Goal: Information Seeking & Learning: Check status

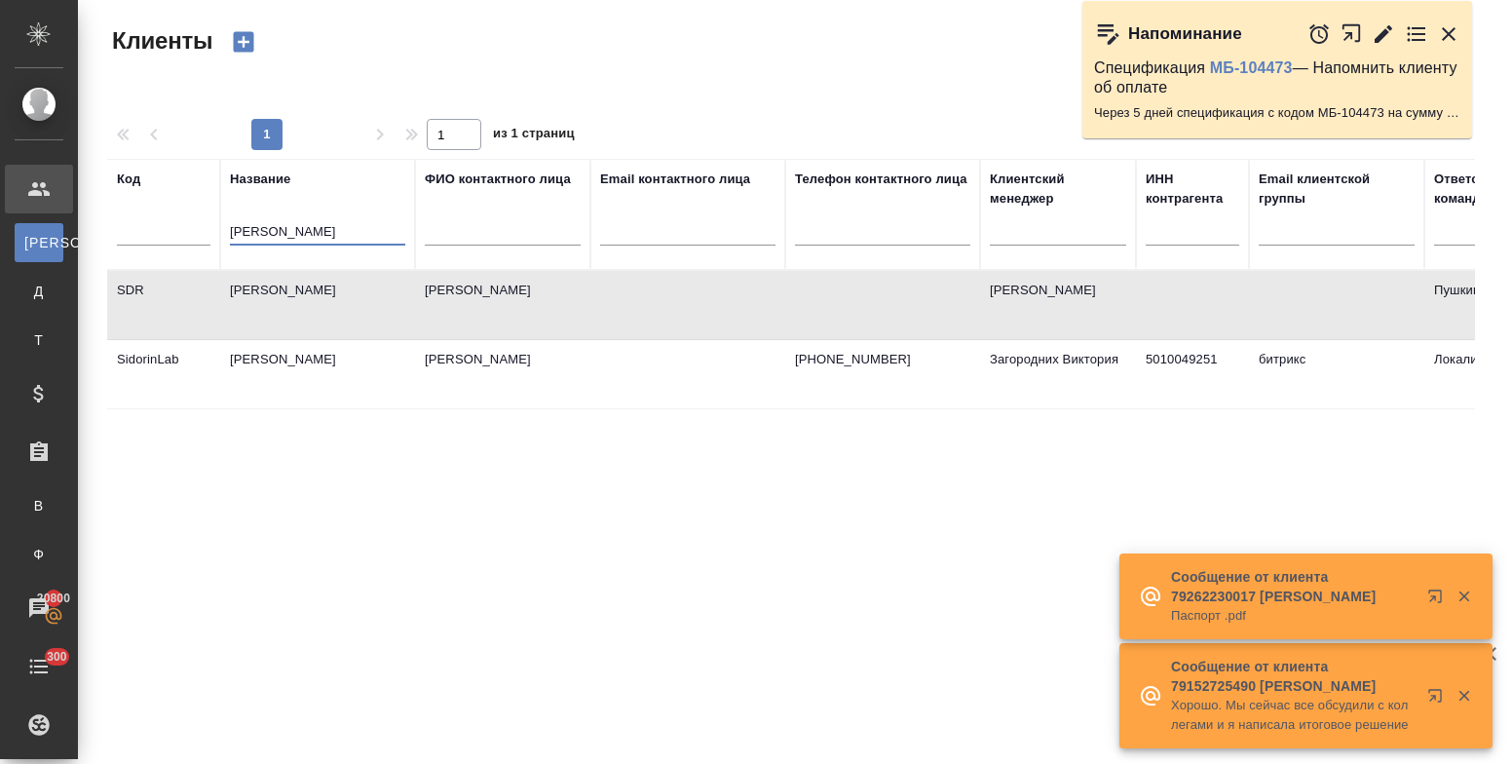
select select "RU"
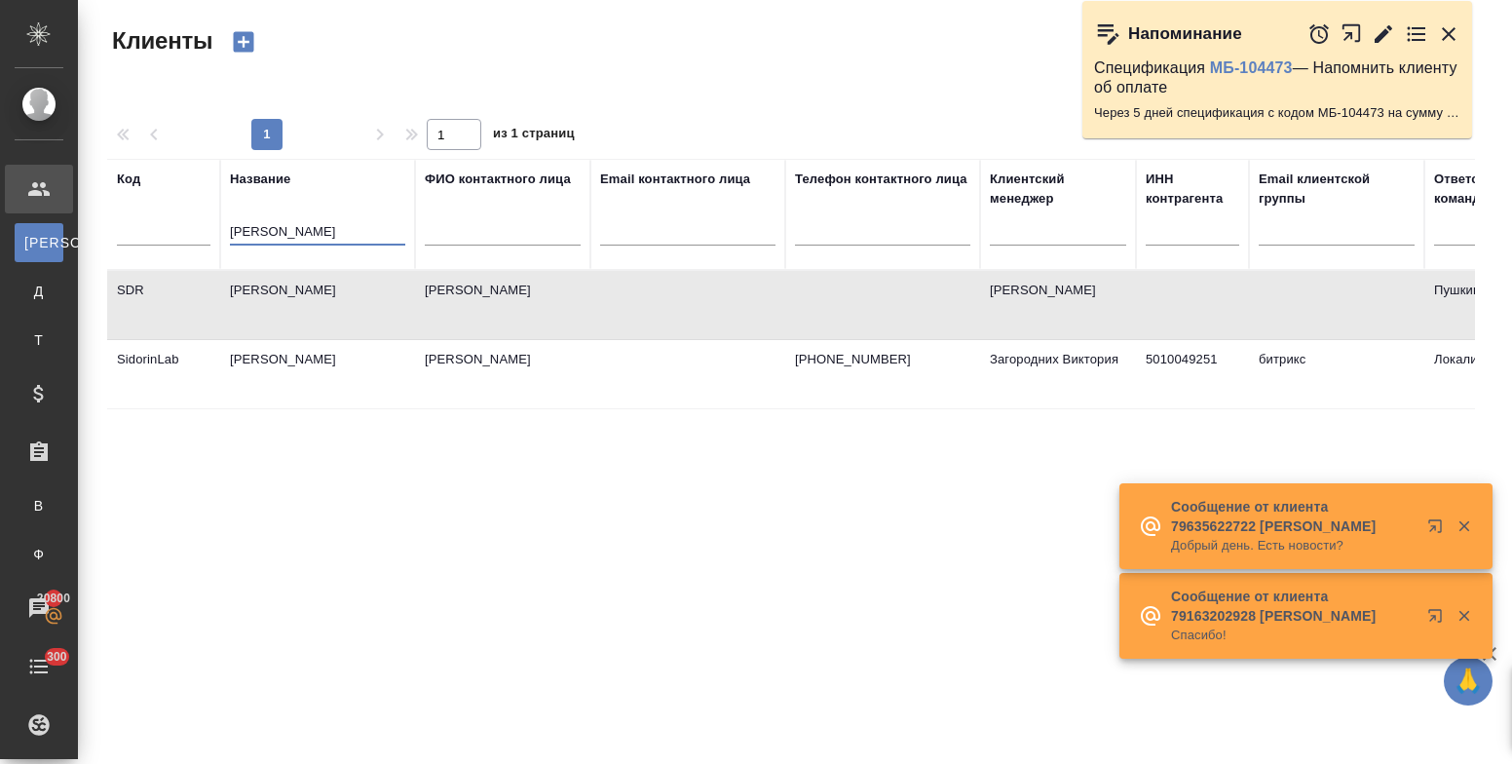
click at [238, 238] on input "сидор" at bounding box center [317, 233] width 175 height 24
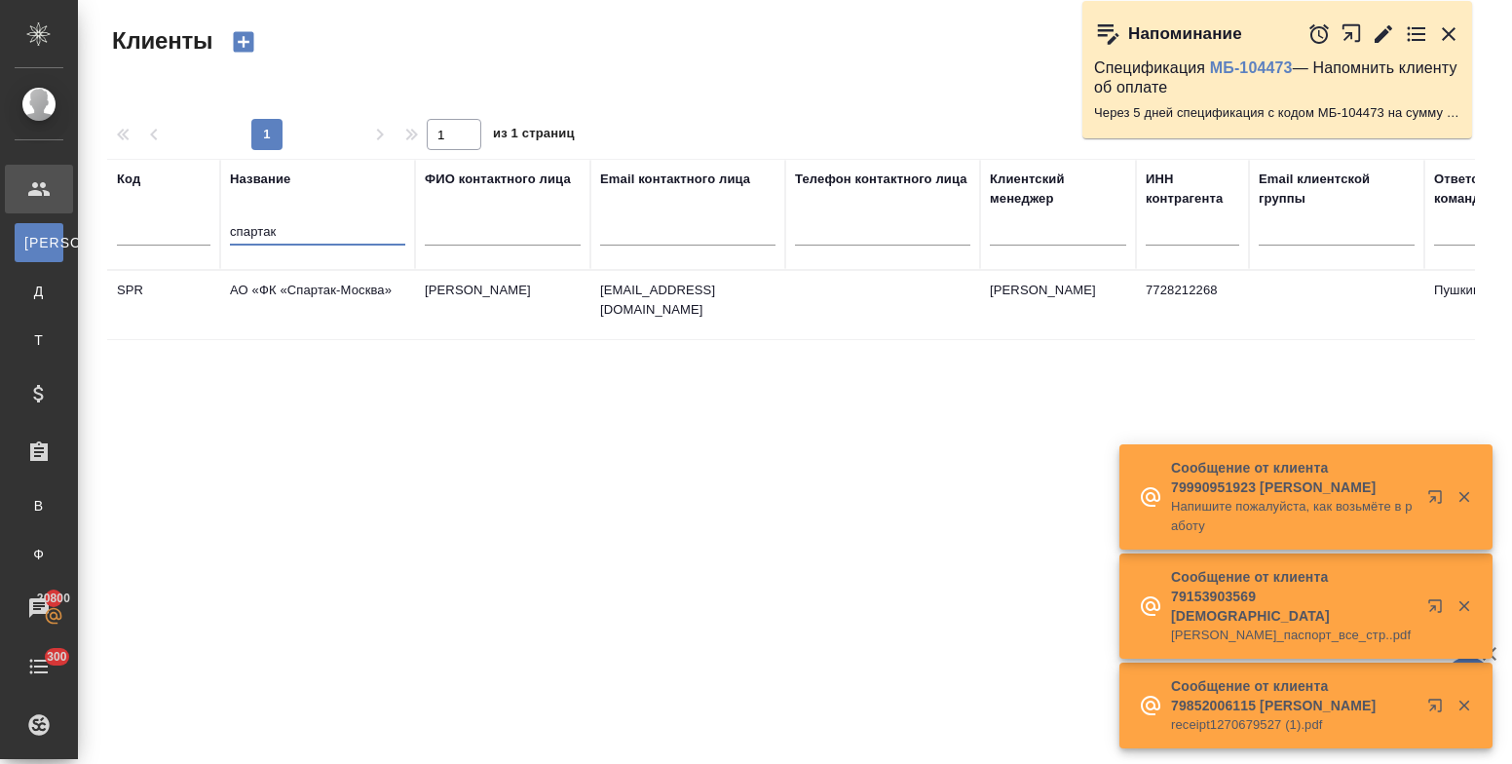
type input "спартак"
click at [276, 295] on td "АО «ФК «Спартак-Москва»" at bounding box center [317, 305] width 195 height 68
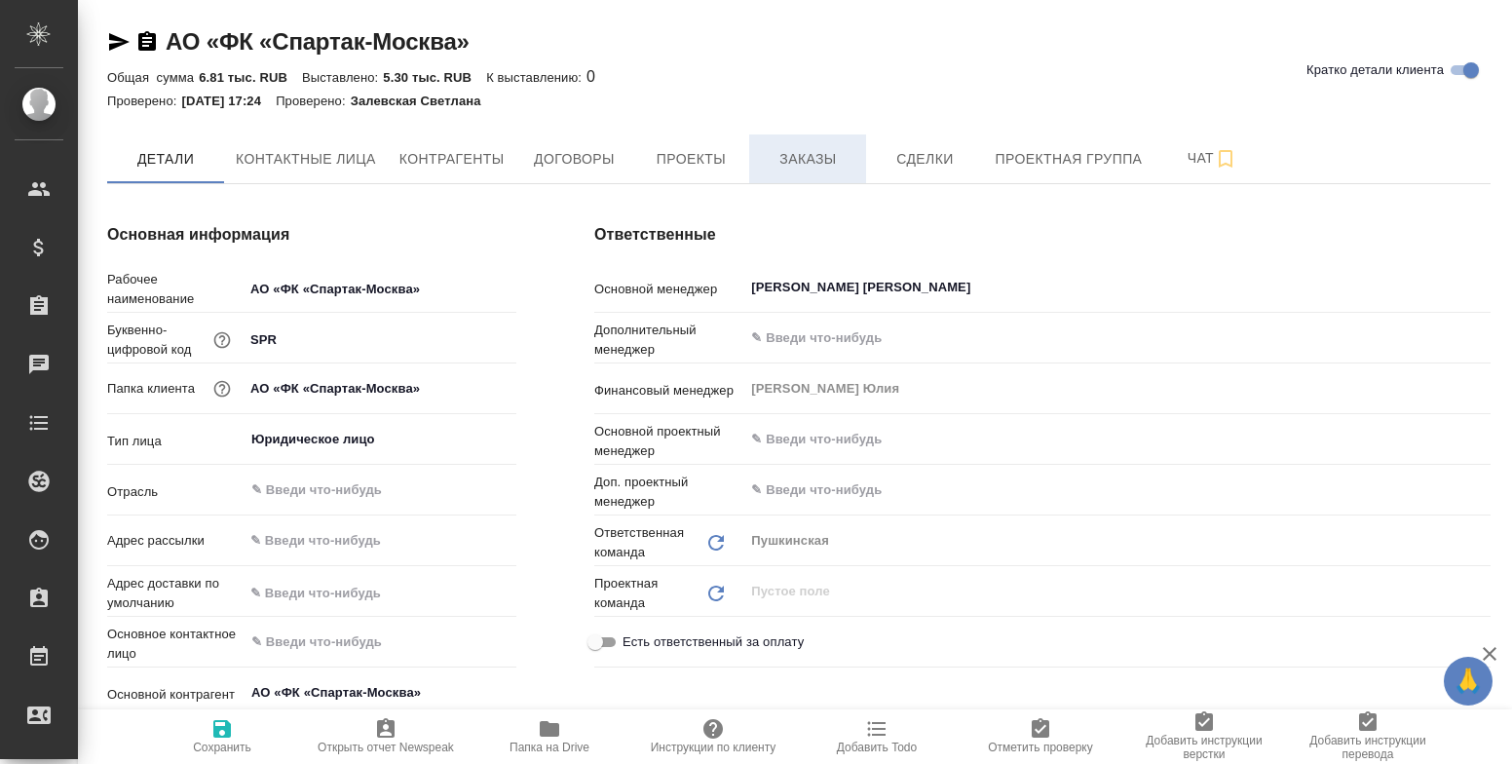
click at [806, 160] on span "Заказы" at bounding box center [808, 159] width 94 height 24
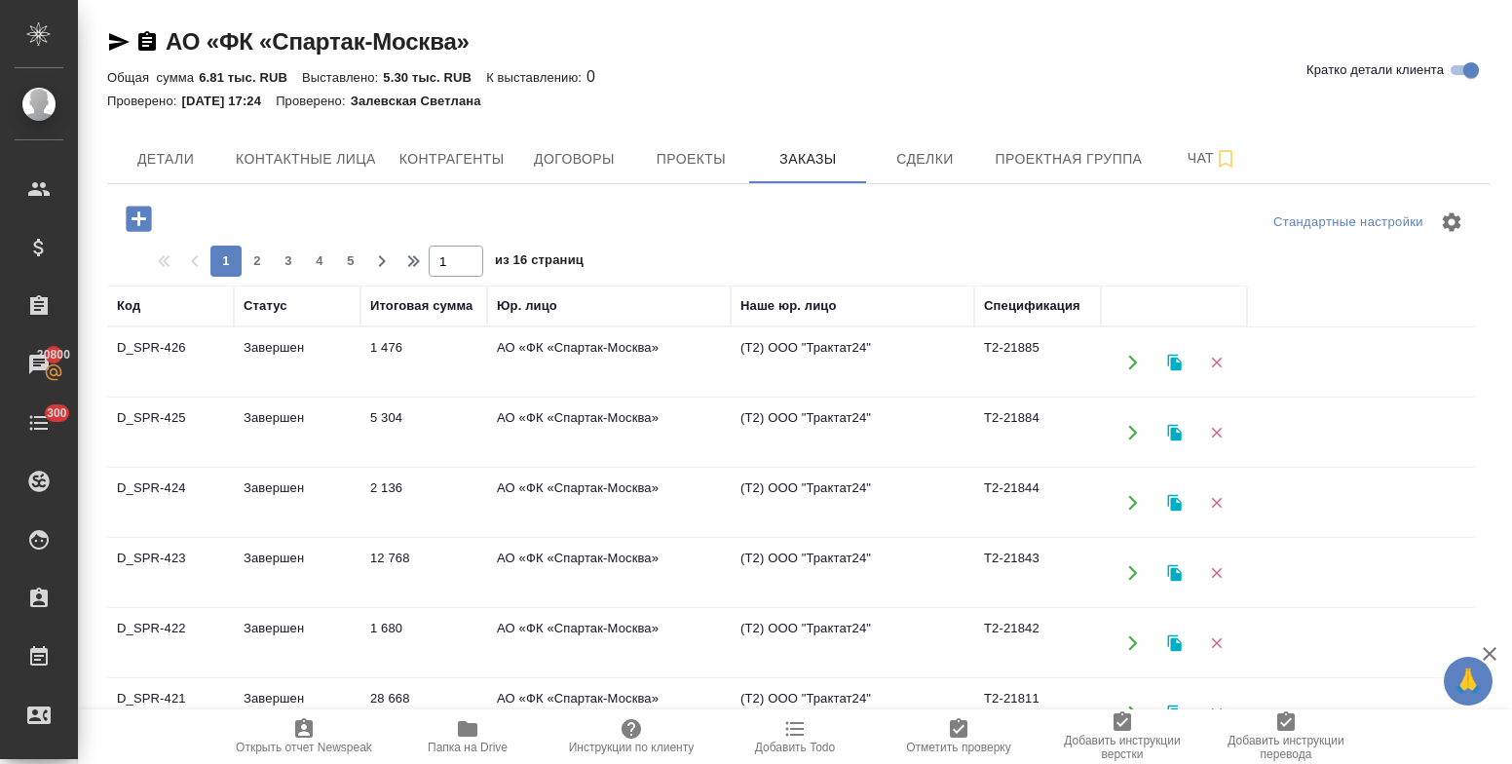
click at [547, 355] on td "АО «ФК «Спартак-Москва»" at bounding box center [609, 362] width 244 height 68
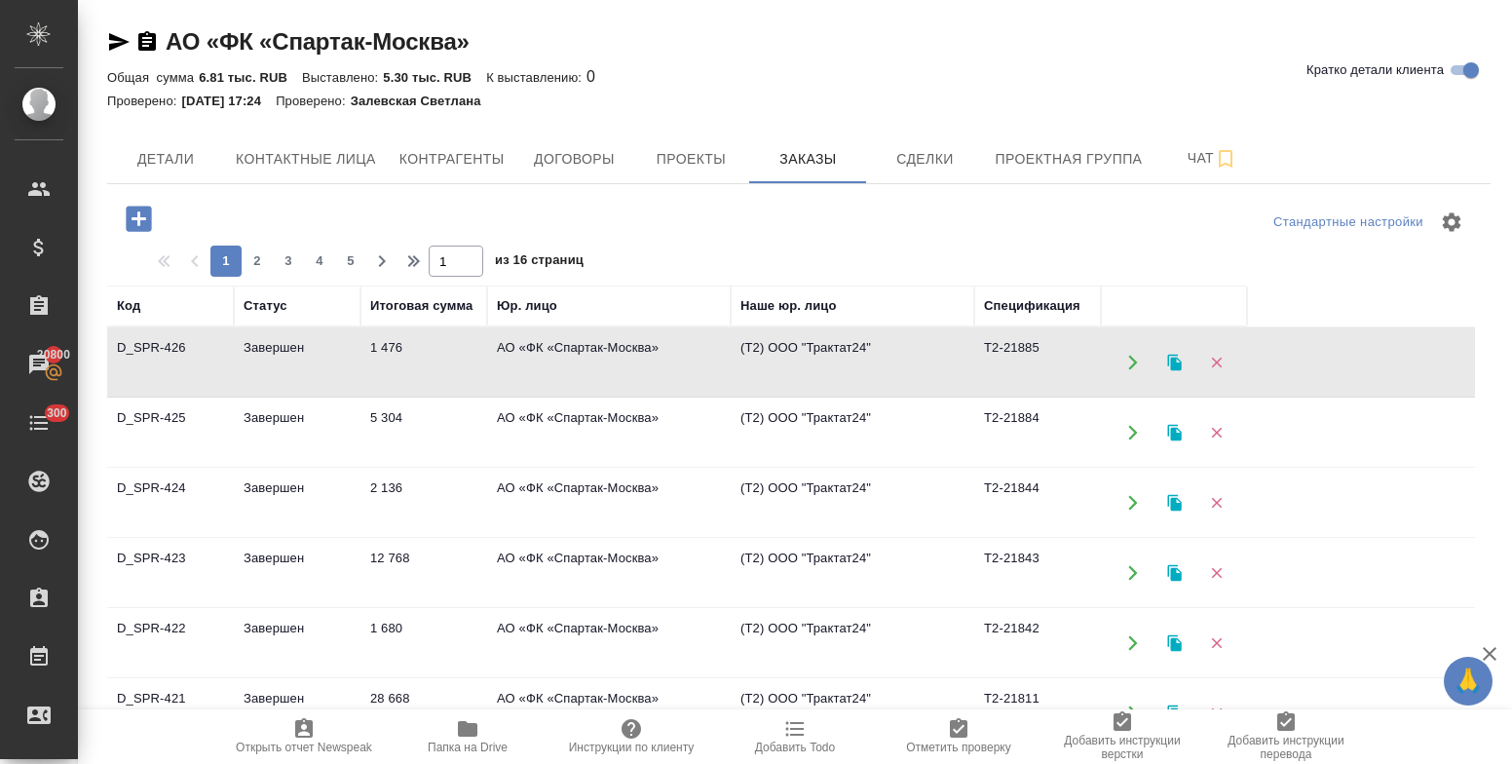
click at [547, 355] on td "АО «ФК «Спартак-Москва»" at bounding box center [609, 362] width 244 height 68
click at [392, 419] on td "5 304" at bounding box center [423, 432] width 127 height 68
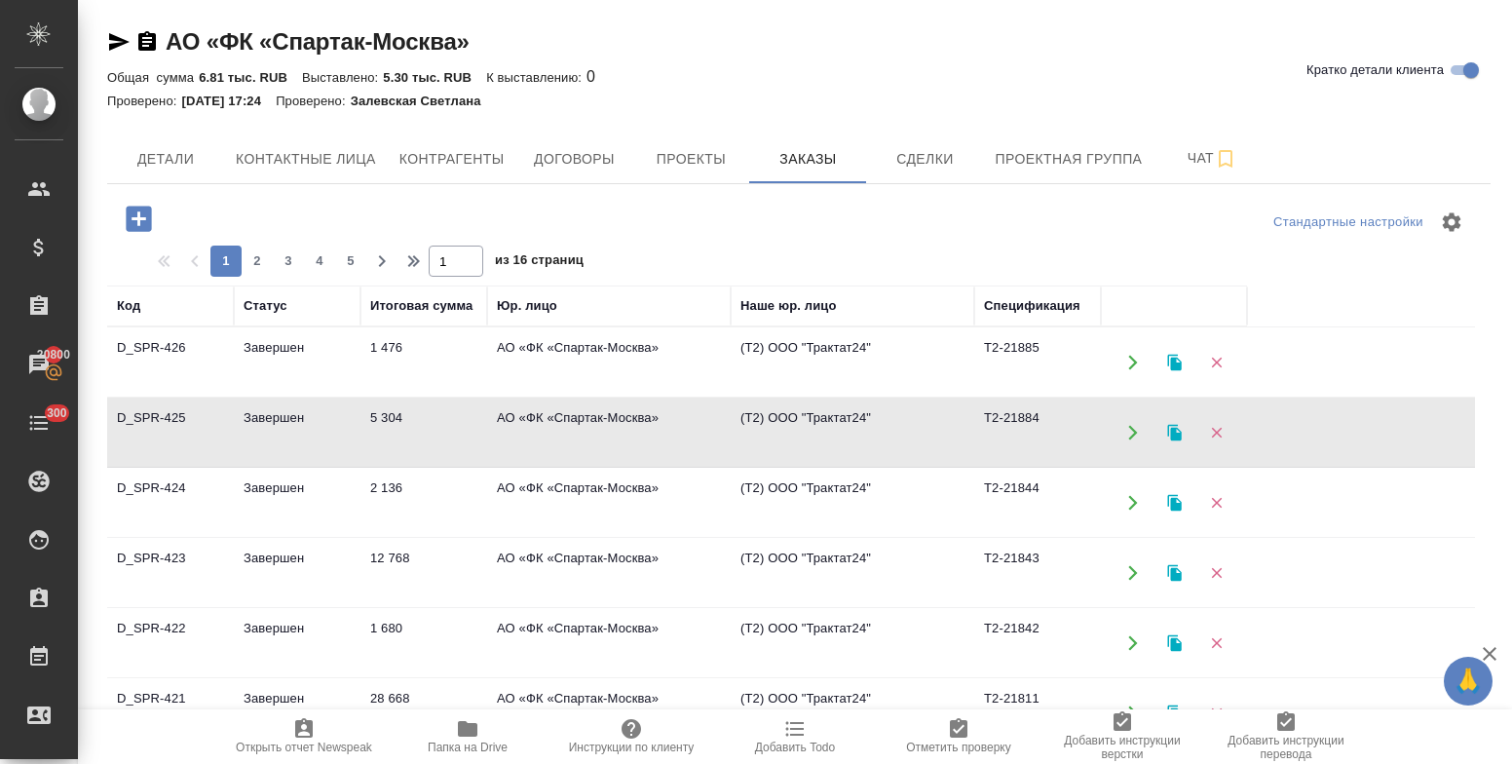
click at [392, 419] on td "5 304" at bounding box center [423, 432] width 127 height 68
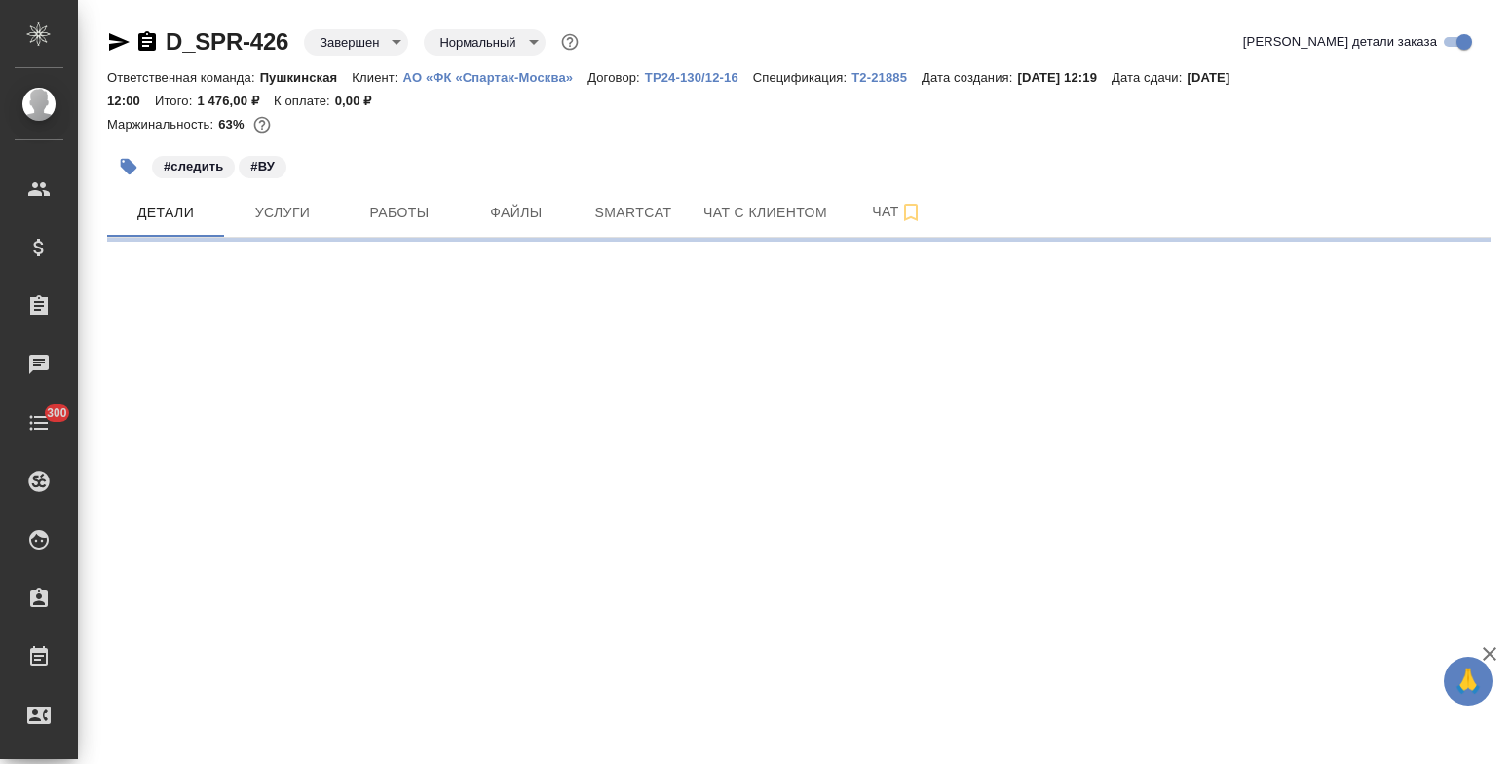
select select "RU"
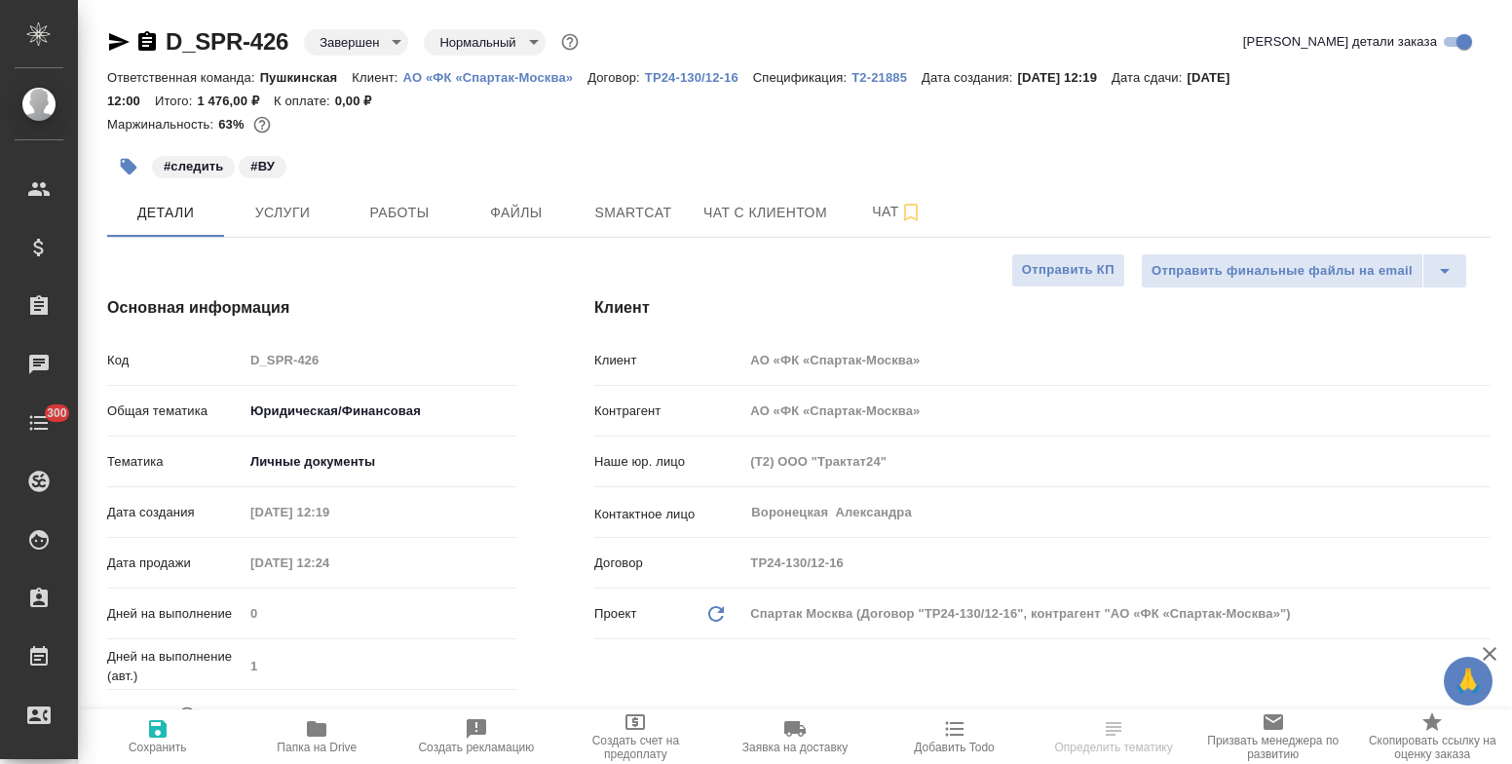
type textarea "x"
type input "[PERSON_NAME]"
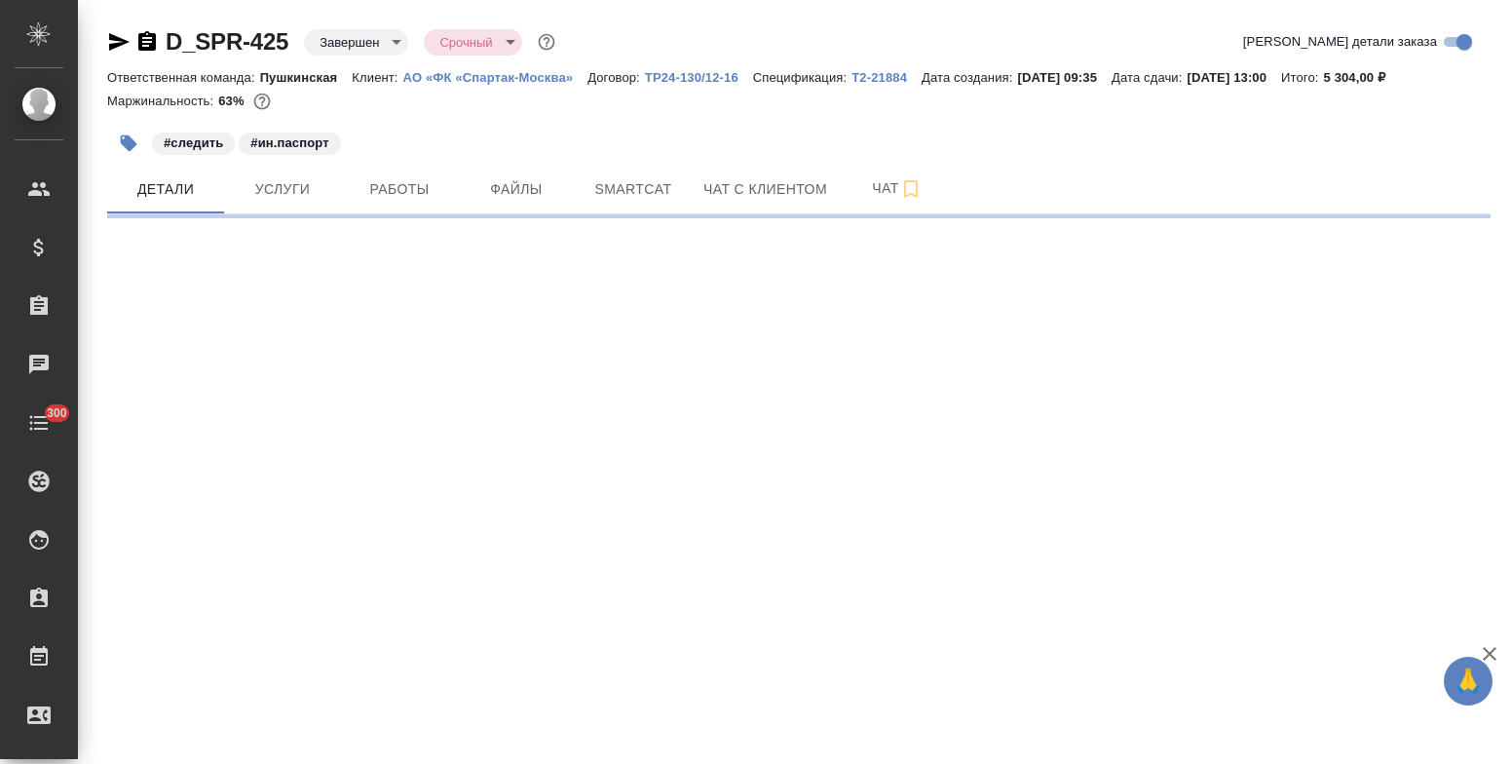
select select "RU"
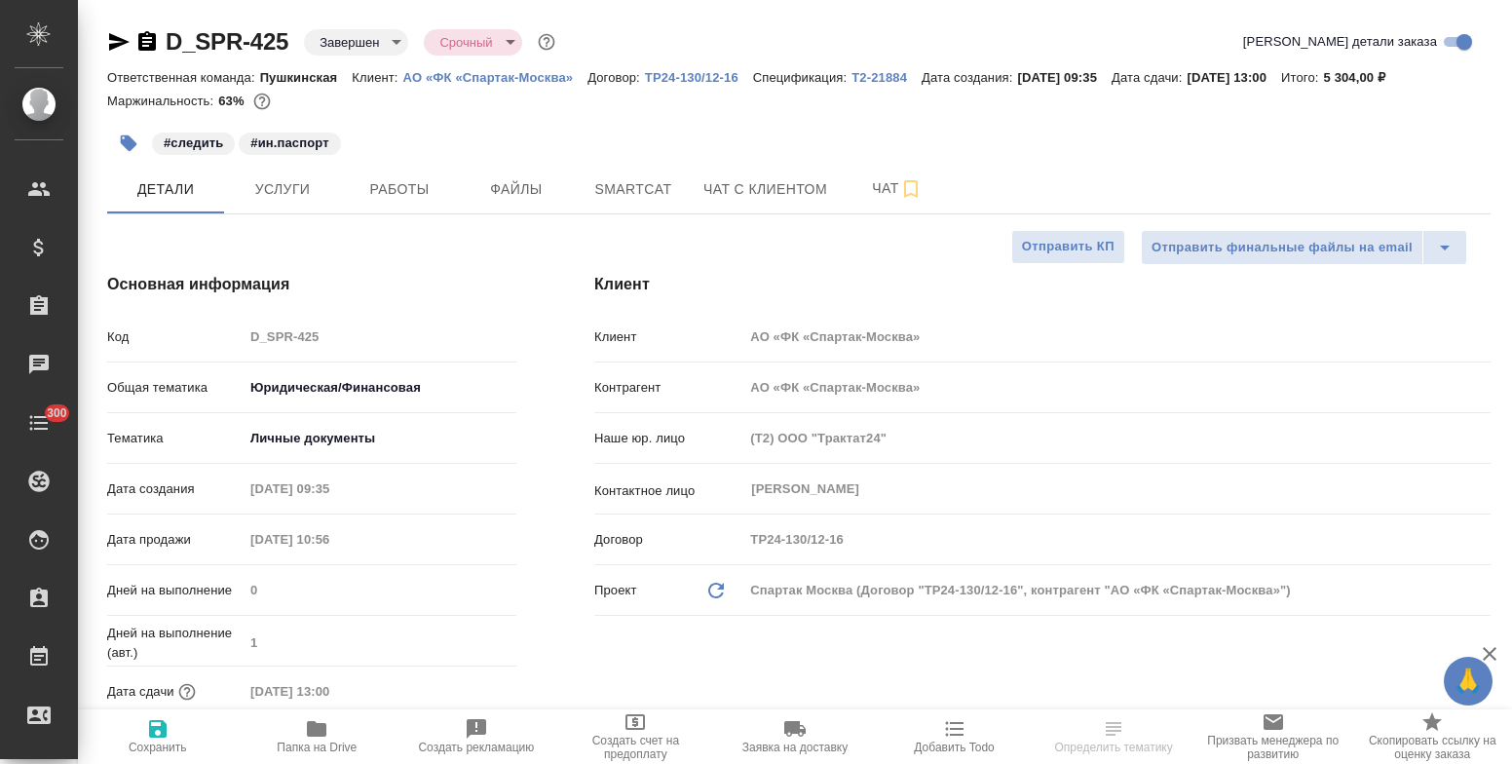
type textarea "x"
